Goal: Task Accomplishment & Management: Use online tool/utility

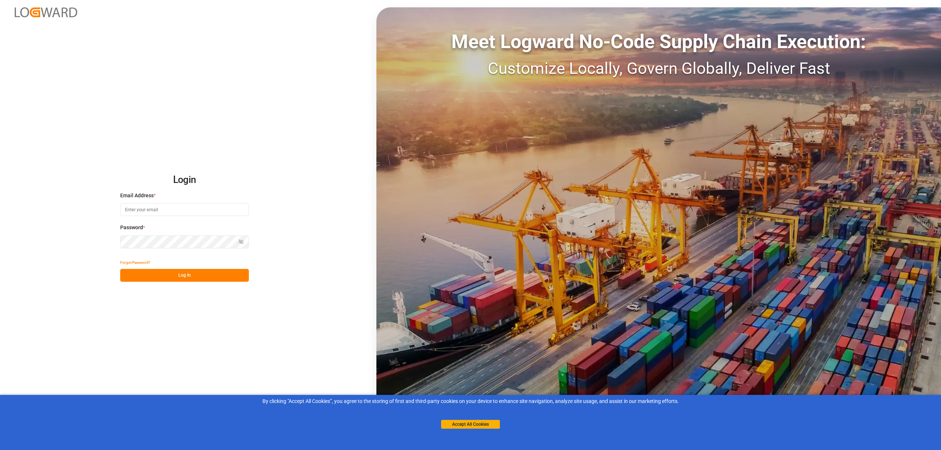
type input "melitta.dlog@delisle-sa.com"
click at [205, 273] on button "Log In" at bounding box center [184, 275] width 129 height 13
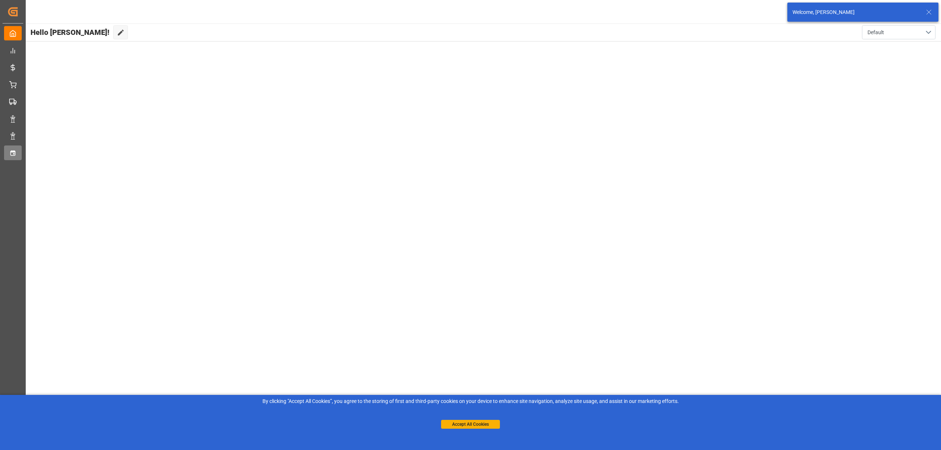
click at [18, 159] on div "Timeslot Management Timeslot Management" at bounding box center [13, 152] width 18 height 14
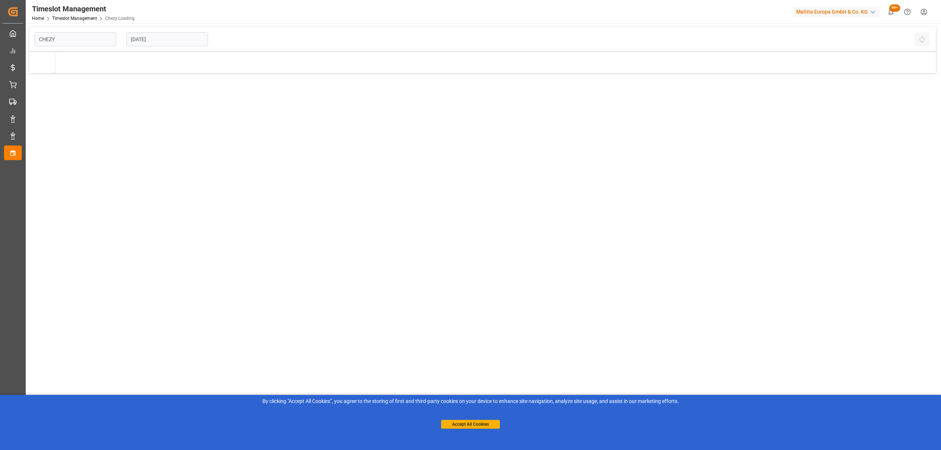
type input "Chezy Loading"
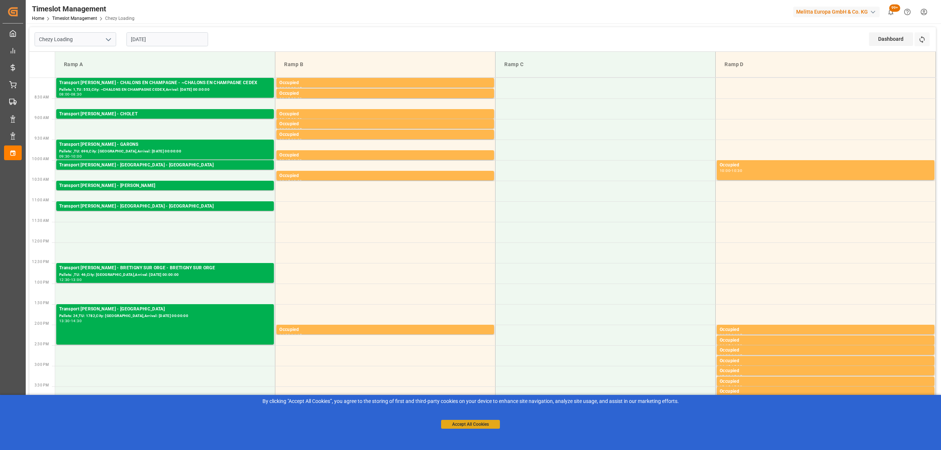
click at [450, 425] on button "Accept All Cookies" at bounding box center [470, 424] width 59 height 9
